Goal: Transaction & Acquisition: Purchase product/service

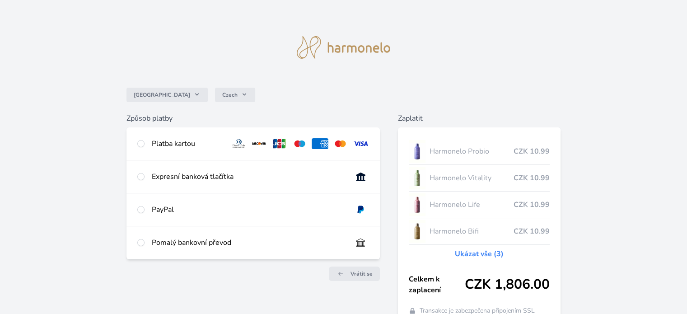
click at [149, 144] on div "Platba kartou" at bounding box center [253, 143] width 253 height 33
radio input "true"
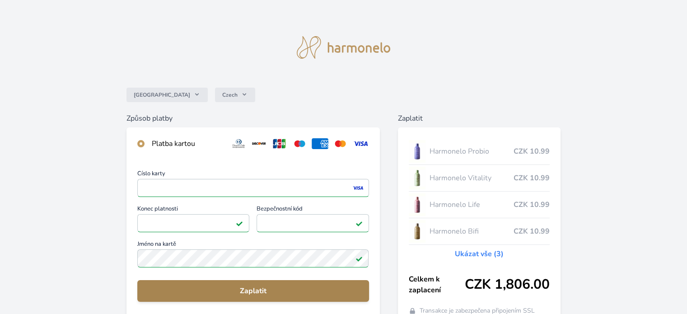
click at [259, 291] on span "Zaplatit" at bounding box center [253, 291] width 217 height 11
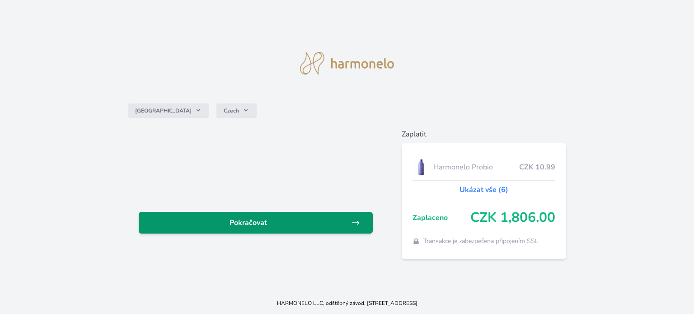
drag, startPoint x: 255, startPoint y: 223, endPoint x: 246, endPoint y: 214, distance: 13.1
click at [254, 223] on span "Pokračovat" at bounding box center [248, 222] width 205 height 11
